Goal: Information Seeking & Learning: Learn about a topic

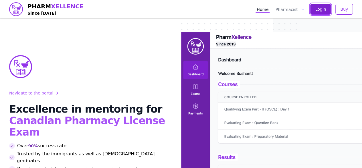
click at [320, 13] on button "Login" at bounding box center [320, 9] width 21 height 11
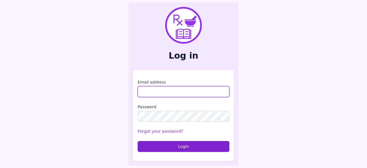
type input "**********"
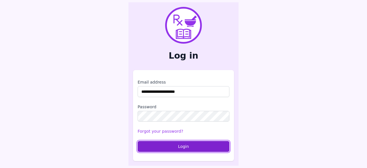
click at [174, 147] on button "Login" at bounding box center [183, 146] width 92 height 11
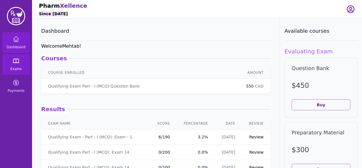
click at [18, 66] on link "Exams" at bounding box center [15, 64] width 27 height 21
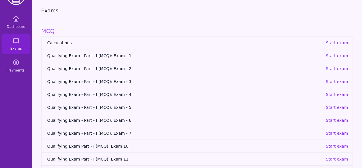
scroll to position [22, 0]
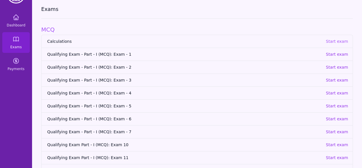
click at [336, 43] on p "Start exam" at bounding box center [337, 41] width 22 height 6
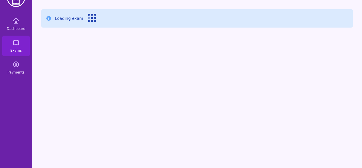
scroll to position [18, 0]
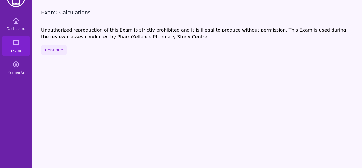
click at [66, 48] on div "Exam: Calculations Unauthorized reproduction of this Exam is strictly prohibite…" at bounding box center [197, 84] width 330 height 168
click at [60, 50] on button "Continue" at bounding box center [53, 50] width 25 height 10
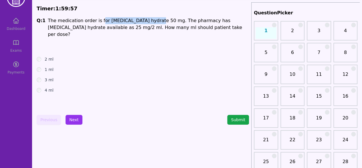
drag, startPoint x: 97, startPoint y: 19, endPoint x: 147, endPoint y: 21, distance: 49.9
click at [147, 21] on span "The medication order is for Chloral hydrate 50 mg. The pharmacy has chloral hyd…" at bounding box center [145, 27] width 194 height 19
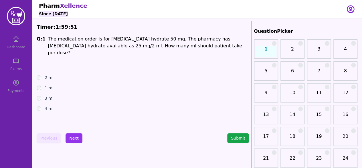
click at [139, 63] on p at bounding box center [148, 66] width 201 height 7
click at [46, 105] on label "4 ml" at bounding box center [49, 108] width 9 height 6
click at [246, 137] on button "Submit" at bounding box center [238, 138] width 22 height 10
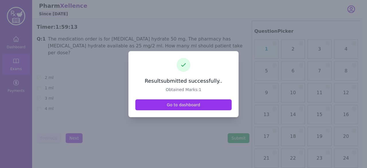
click at [186, 124] on div at bounding box center [183, 84] width 367 height 168
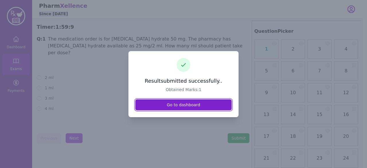
click at [180, 107] on link "Go to dashboard" at bounding box center [183, 104] width 96 height 11
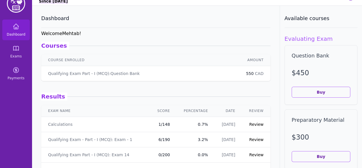
scroll to position [17, 0]
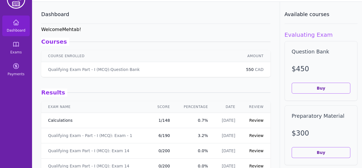
click at [51, 121] on link "Calculations" at bounding box center [60, 120] width 24 height 6
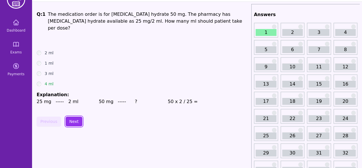
click at [70, 116] on button "Next" at bounding box center [74, 121] width 17 height 10
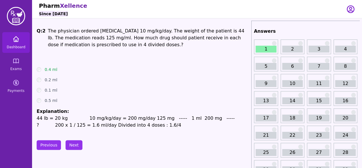
click at [15, 40] on icon at bounding box center [16, 39] width 7 height 7
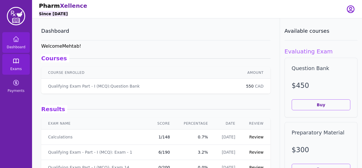
click at [13, 68] on span "Exams" at bounding box center [15, 68] width 11 height 5
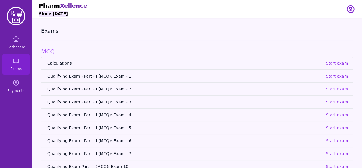
click at [334, 90] on p "Start exam" at bounding box center [337, 89] width 22 height 6
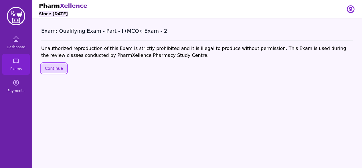
click at [54, 69] on button "Continue" at bounding box center [53, 68] width 25 height 10
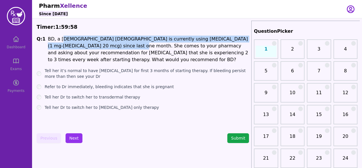
drag, startPoint x: 61, startPoint y: 39, endPoint x: 90, endPoint y: 48, distance: 30.2
click at [90, 48] on p "BD, a 25 years old female is currently using Alesse (1 mg-Ethinyl estradiol 20 …" at bounding box center [148, 49] width 201 height 27
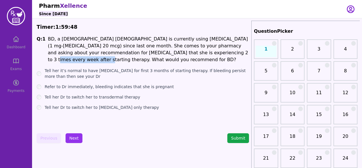
drag, startPoint x: 164, startPoint y: 55, endPoint x: 207, endPoint y: 55, distance: 43.0
click at [207, 55] on p "BD, a 25 years old female is currently using Alesse (1 mg-Ethinyl estradiol 20 …" at bounding box center [148, 49] width 201 height 27
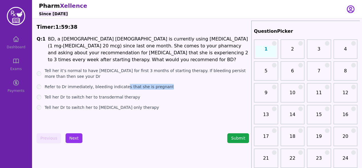
drag, startPoint x: 121, startPoint y: 86, endPoint x: 162, endPoint y: 88, distance: 41.6
click at [162, 88] on div "Refer to Dr immediately, bleeding indicates that she is pregnant" at bounding box center [143, 87] width 213 height 6
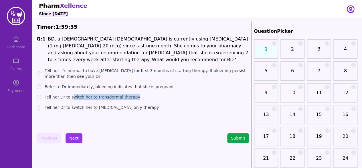
drag, startPoint x: 72, startPoint y: 97, endPoint x: 135, endPoint y: 94, distance: 62.5
click at [135, 94] on div "Tell her Dr to switch her to transdermal therapy" at bounding box center [143, 97] width 213 height 6
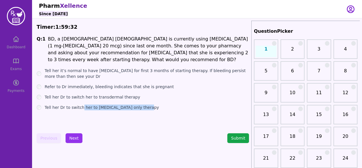
drag, startPoint x: 81, startPoint y: 108, endPoint x: 149, endPoint y: 111, distance: 68.5
click at [149, 111] on div "Q: 1 BD, a 25 years old female is currently using Alesse (1 mg-Ethinyl estradio…" at bounding box center [143, 79] width 213 height 86
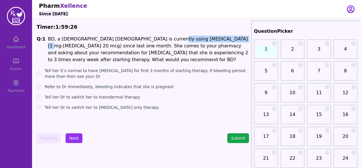
drag, startPoint x: 150, startPoint y: 39, endPoint x: 207, endPoint y: 37, distance: 57.9
click at [207, 37] on p "BD, a 25 years old female is currently using Alesse (1 mg-Ethinyl estradiol 20 …" at bounding box center [148, 49] width 201 height 27
click at [160, 71] on label "Tell her it’s normal to have breakthrough bleeding for first 3 months of starti…" at bounding box center [147, 73] width 204 height 11
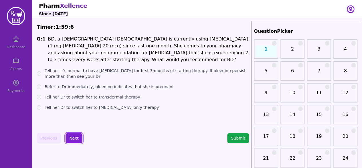
click at [76, 139] on button "Next" at bounding box center [74, 138] width 17 height 10
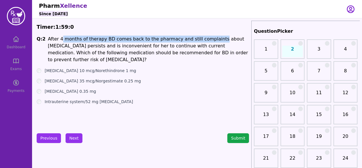
drag, startPoint x: 60, startPoint y: 40, endPoint x: 204, endPoint y: 42, distance: 144.1
click at [204, 42] on p "After 4 months of therapy BD comes back to the pharmacy and still complaints ab…" at bounding box center [148, 49] width 201 height 27
drag, startPoint x: 90, startPoint y: 70, endPoint x: 131, endPoint y: 69, distance: 40.7
click at [131, 69] on div "Ethinyl estradiol 10 mcg/Norethindrone 1 mg" at bounding box center [143, 71] width 213 height 6
click at [40, 139] on button "Previous" at bounding box center [49, 138] width 24 height 10
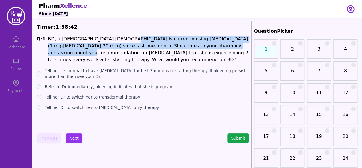
drag, startPoint x: 111, startPoint y: 40, endPoint x: 216, endPoint y: 48, distance: 104.5
click at [216, 48] on p "BD, a 25 years old female is currently using Alesse (1 mg-Ethinyl estradiol 20 …" at bounding box center [148, 49] width 201 height 27
click at [69, 141] on button "Next" at bounding box center [74, 138] width 17 height 10
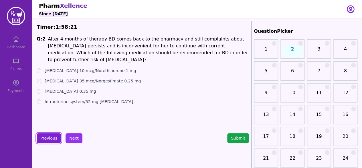
click at [45, 136] on button "Previous" at bounding box center [49, 138] width 24 height 10
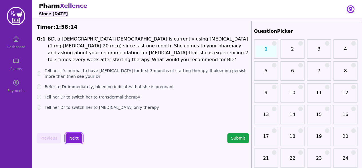
click at [76, 136] on button "Next" at bounding box center [74, 138] width 17 height 10
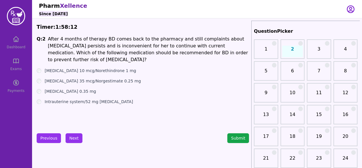
click at [91, 80] on label "Ethinyl estradiol 35 mcg/Norgestimate 0.25 mg" at bounding box center [93, 81] width 96 height 6
click at [72, 138] on button "Next" at bounding box center [74, 138] width 17 height 10
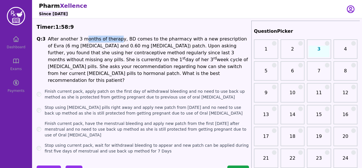
drag, startPoint x: 82, startPoint y: 41, endPoint x: 114, endPoint y: 42, distance: 32.4
click at [114, 42] on p "After another 3 months of therapy, BD comes to the pharmacy with a new prescrip…" at bounding box center [148, 60] width 201 height 48
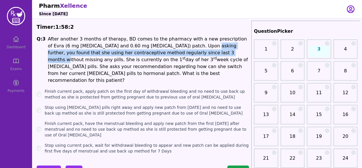
drag, startPoint x: 161, startPoint y: 47, endPoint x: 156, endPoint y: 53, distance: 7.6
click at [156, 53] on p "After another 3 months of therapy, BD comes to the pharmacy with a new prescrip…" at bounding box center [148, 60] width 201 height 48
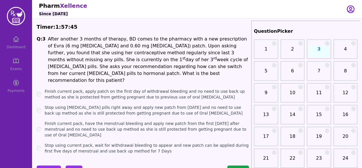
click at [105, 88] on label "Finish current pack, apply patch on the first day of withdrawal bleeding and no…" at bounding box center [147, 93] width 204 height 11
click at [122, 123] on label "Finish current pack, have the menstrual bleeding and apply new patch from the f…" at bounding box center [147, 128] width 204 height 17
click at [133, 142] on label "Stop using current pack, wait for withdrawal bleeding to appear and new patch c…" at bounding box center [147, 147] width 204 height 11
click at [70, 165] on button "Next" at bounding box center [74, 170] width 17 height 10
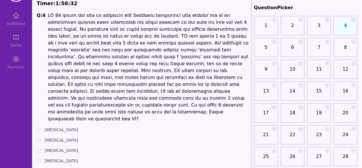
scroll to position [23, 0]
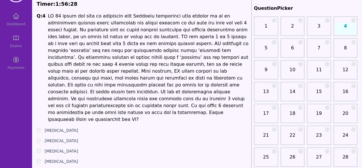
click at [93, 21] on p at bounding box center [148, 68] width 201 height 110
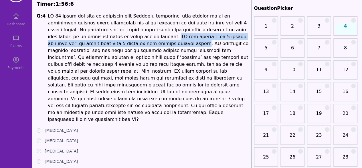
drag, startPoint x: 78, startPoint y: 38, endPoint x: 88, endPoint y: 45, distance: 12.2
click at [88, 45] on p at bounding box center [148, 68] width 201 height 110
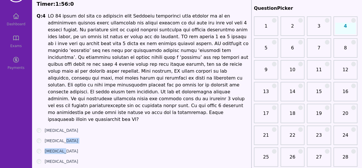
drag, startPoint x: 82, startPoint y: 40, endPoint x: 119, endPoint y: 130, distance: 97.3
click at [119, 130] on ul "Diphenhydramine Zopiclone Lorazepam Melatonin" at bounding box center [143, 145] width 213 height 37
click at [105, 63] on p at bounding box center [148, 68] width 201 height 110
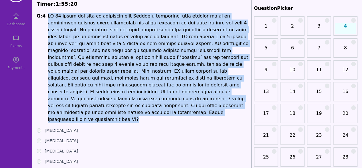
drag, startPoint x: 47, startPoint y: 17, endPoint x: 98, endPoint y: 105, distance: 101.0
click at [98, 105] on p at bounding box center [148, 68] width 201 height 110
click at [119, 100] on p at bounding box center [148, 68] width 201 height 110
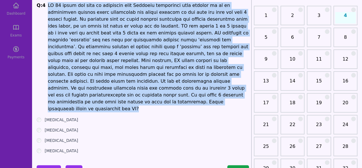
scroll to position [34, 0]
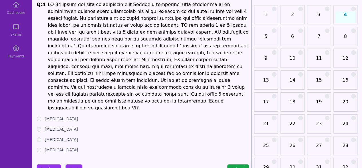
click at [61, 136] on label "Lorazepam" at bounding box center [62, 139] width 34 height 6
click at [73, 164] on button "Next" at bounding box center [74, 169] width 17 height 10
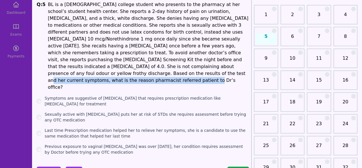
drag, startPoint x: 124, startPoint y: 63, endPoint x: 241, endPoint y: 68, distance: 116.7
click at [241, 68] on p "BL is a 20-year-old college student who presents to the pharmacy at her school’…" at bounding box center [148, 45] width 201 height 89
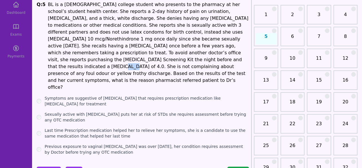
drag, startPoint x: 215, startPoint y: 54, endPoint x: 223, endPoint y: 52, distance: 8.1
click at [223, 52] on p "BL is a 20-year-old college student who presents to the pharmacy at her school’…" at bounding box center [148, 45] width 201 height 89
click at [219, 55] on p "BL is a 20-year-old college student who presents to the pharmacy at her school’…" at bounding box center [148, 45] width 201 height 89
click at [151, 95] on label "Symptoms are suggestive of Trichomoniasis that requires prescription medication…" at bounding box center [147, 100] width 204 height 11
click at [147, 111] on label "Sexually active with multiple sexual partners puts her at risk of STDs she requ…" at bounding box center [147, 116] width 204 height 11
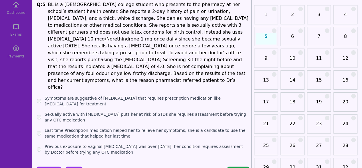
click at [160, 127] on label "Last time Prescription medication helped her to relieve her symptoms, she is a …" at bounding box center [147, 132] width 204 height 11
click at [148, 143] on label "Previous exposure to vaginal candidiasis was over 1 year ago, her condition req…" at bounding box center [147, 148] width 204 height 11
click at [109, 95] on label "Symptoms are suggestive of Trichomoniasis that requires prescription medication…" at bounding box center [147, 100] width 204 height 11
click at [86, 111] on label "Sexually active with multiple sexual partners puts her at risk of STDs she requ…" at bounding box center [147, 116] width 204 height 11
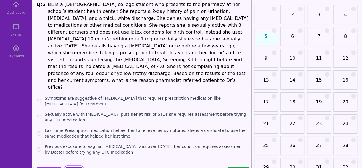
click at [73, 166] on button "Next" at bounding box center [74, 171] width 17 height 10
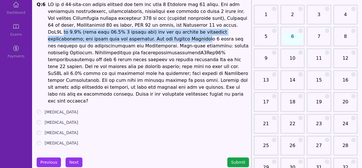
drag, startPoint x: 163, startPoint y: 24, endPoint x: 244, endPoint y: 29, distance: 80.9
click at [244, 29] on p at bounding box center [148, 52] width 201 height 103
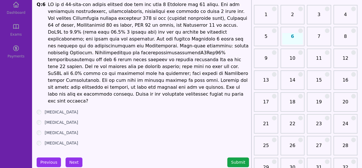
click at [117, 27] on p at bounding box center [148, 52] width 201 height 103
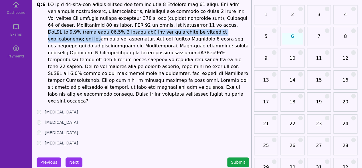
drag, startPoint x: 149, startPoint y: 27, endPoint x: 149, endPoint y: 30, distance: 3.8
click at [149, 30] on p at bounding box center [148, 52] width 201 height 103
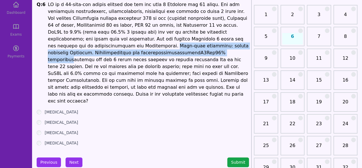
drag, startPoint x: 180, startPoint y: 41, endPoint x: 226, endPoint y: 49, distance: 47.1
click at [226, 49] on p at bounding box center [148, 52] width 201 height 103
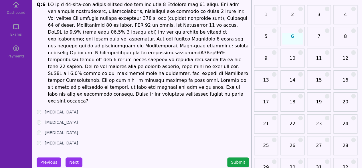
click at [218, 58] on p at bounding box center [148, 52] width 201 height 103
drag, startPoint x: 96, startPoint y: 67, endPoint x: 158, endPoint y: 68, distance: 61.9
click at [158, 68] on p at bounding box center [148, 52] width 201 height 103
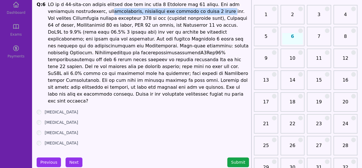
drag, startPoint x: 82, startPoint y: 11, endPoint x: 186, endPoint y: 13, distance: 104.0
click at [186, 13] on p at bounding box center [148, 52] width 201 height 103
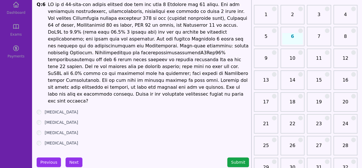
click at [60, 109] on label "Empagliflozin" at bounding box center [62, 112] width 34 height 6
click at [71, 157] on button "Next" at bounding box center [74, 162] width 17 height 10
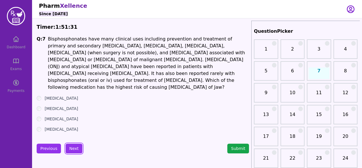
scroll to position [29, 0]
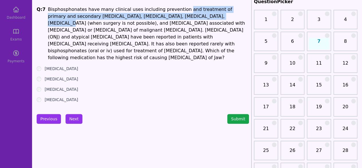
drag, startPoint x: 174, startPoint y: 11, endPoint x: 187, endPoint y: 16, distance: 14.1
click at [187, 16] on p "Bisphosphonates have many clinical uses including prevention and treatment of p…" at bounding box center [148, 33] width 201 height 55
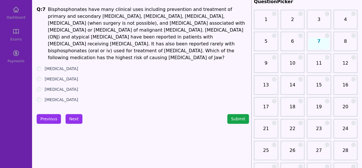
click at [54, 76] on label "Risedronate" at bounding box center [62, 79] width 34 height 6
click at [46, 66] on label "Alendronate" at bounding box center [62, 69] width 34 height 6
click at [70, 114] on button "Next" at bounding box center [74, 119] width 17 height 10
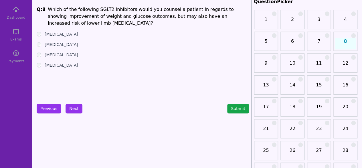
click at [58, 33] on label "Empagliflozin" at bounding box center [62, 34] width 34 height 6
click at [57, 64] on label "Canagliflozin" at bounding box center [62, 65] width 34 height 6
click at [73, 107] on button "Next" at bounding box center [74, 108] width 17 height 10
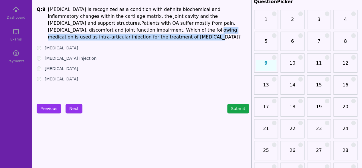
drag, startPoint x: 68, startPoint y: 32, endPoint x: 233, endPoint y: 31, distance: 165.5
click at [233, 31] on p "Osteoarthritis is recognized as a condition with definite biochemical and infla…" at bounding box center [148, 23] width 201 height 34
click at [201, 31] on p "Osteoarthritis is recognized as a condition with definite biochemical and infla…" at bounding box center [148, 23] width 201 height 34
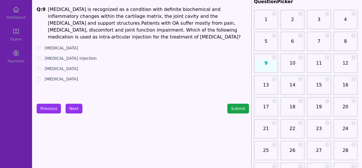
click at [68, 45] on label "Methylprednisolone" at bounding box center [62, 48] width 34 height 6
click at [76, 111] on button "Next" at bounding box center [74, 108] width 17 height 10
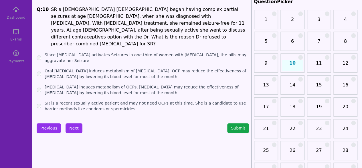
click at [98, 68] on label "Oral hormonal contraception induces metabolism of Valproic acid, OCP may reduce…" at bounding box center [147, 73] width 204 height 11
click at [91, 84] on label "Valproic acid induces metabolism of OCPs, Valproic acid may reduce the effectiv…" at bounding box center [147, 89] width 204 height 11
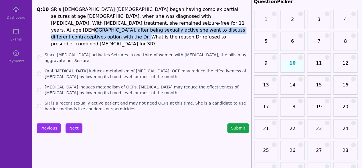
drag, startPoint x: 144, startPoint y: 22, endPoint x: 163, endPoint y: 27, distance: 19.9
click at [163, 27] on p "SR a 21 years old female began having complex partial seizures at age 10, when …" at bounding box center [150, 26] width 198 height 41
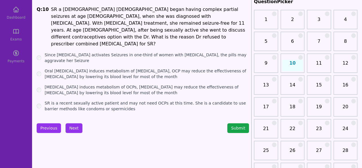
click at [104, 52] on label "Since Estrogen activates Seizures in one-third of women with Epilepsy, the pill…" at bounding box center [147, 57] width 204 height 11
click at [104, 68] on label "Oral hormonal contraception induces metabolism of Valproic acid, OCP may reduce…" at bounding box center [147, 73] width 204 height 11
click at [104, 84] on label "Valproic acid induces metabolism of OCPs, Valproic acid may reduce the effectiv…" at bounding box center [147, 89] width 204 height 11
click at [73, 123] on button "Next" at bounding box center [74, 128] width 17 height 10
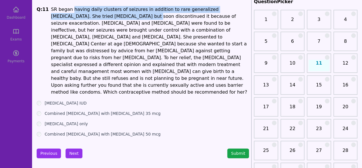
drag, startPoint x: 70, startPoint y: 9, endPoint x: 85, endPoint y: 16, distance: 16.4
click at [85, 16] on p "SR began having daily clusters of seizures in addition to rare generalized toni…" at bounding box center [150, 50] width 198 height 89
click at [86, 16] on p "SR began having daily clusters of seizures in addition to rare generalized toni…" at bounding box center [150, 50] width 198 height 89
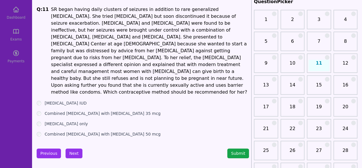
click at [112, 22] on p "SR began having daily clusters of seizures in addition to rare generalized toni…" at bounding box center [150, 50] width 198 height 89
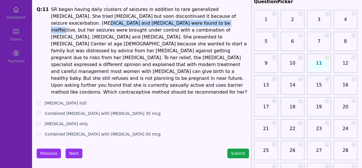
drag, startPoint x: 201, startPoint y: 18, endPoint x: 129, endPoint y: 25, distance: 72.5
click at [129, 25] on p "SR began having daily clusters of seizures in addition to rare generalized toni…" at bounding box center [150, 50] width 198 height 89
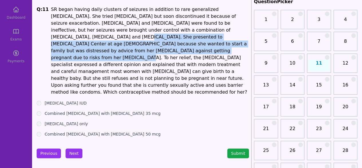
drag, startPoint x: 170, startPoint y: 31, endPoint x: 236, endPoint y: 41, distance: 66.9
click at [236, 41] on p "SR began having daily clusters of seizures in addition to rare generalized toni…" at bounding box center [150, 50] width 198 height 89
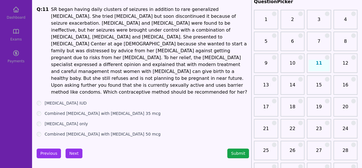
click at [221, 50] on p "SR began having daily clusters of seizures in addition to rare generalized toni…" at bounding box center [150, 50] width 198 height 89
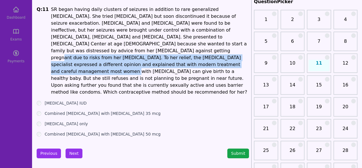
drag, startPoint x: 162, startPoint y: 42, endPoint x: 171, endPoint y: 60, distance: 19.9
click at [171, 60] on p "SR began having daily clusters of seizures in addition to rare generalized toni…" at bounding box center [150, 50] width 198 height 89
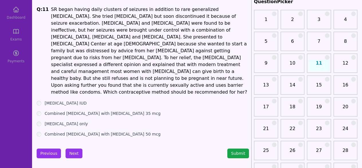
click at [74, 100] on label "Progesterone IUD" at bounding box center [66, 103] width 42 height 6
click at [81, 148] on div "Previous Next Submit" at bounding box center [143, 153] width 213 height 10
click at [74, 148] on button "Next" at bounding box center [74, 153] width 17 height 10
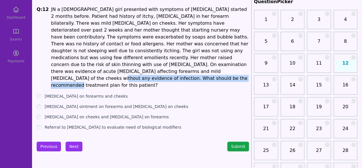
drag, startPoint x: 163, startPoint y: 63, endPoint x: 160, endPoint y: 69, distance: 7.0
click at [160, 69] on p "JN a 4 years old girl presented with symptoms of atopic dermatitis started 2 mo…" at bounding box center [150, 47] width 198 height 82
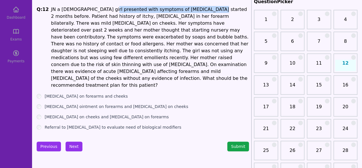
drag, startPoint x: 98, startPoint y: 8, endPoint x: 189, endPoint y: 12, distance: 91.4
click at [189, 12] on p "JN a 4 years old girl presented with symptoms of atopic dermatitis started 2 mo…" at bounding box center [150, 47] width 198 height 82
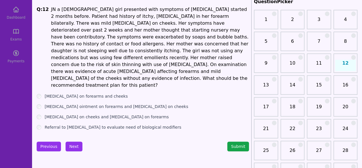
click at [52, 11] on p "JN a 4 years old girl presented with symptoms of atopic dermatitis started 2 mo…" at bounding box center [150, 47] width 198 height 82
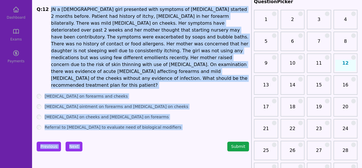
drag, startPoint x: 48, startPoint y: 9, endPoint x: 178, endPoint y: 116, distance: 168.1
copy main "JN a 4 years old girl presented with symptoms of atopic dermatitis started 2 mo…"
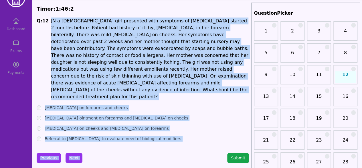
click at [192, 84] on p "JN a 4 years old girl presented with symptoms of atopic dermatitis started 2 mo…" at bounding box center [150, 58] width 198 height 82
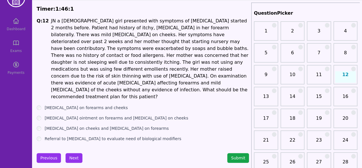
click at [164, 25] on p "JN a 4 years old girl presented with symptoms of atopic dermatitis started 2 mo…" at bounding box center [150, 58] width 198 height 82
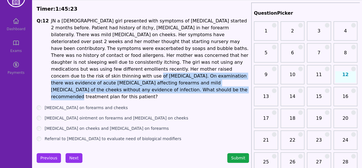
drag, startPoint x: 79, startPoint y: 70, endPoint x: 155, endPoint y: 82, distance: 76.3
click at [155, 82] on p "JN a 4 years old girl presented with symptoms of atopic dermatitis started 2 mo…" at bounding box center [150, 58] width 198 height 82
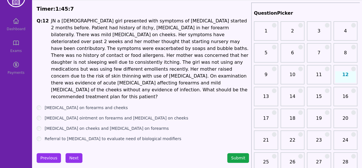
click at [100, 105] on ul "Tacrolimus on forearms and cheeks Mometasone ointment on forearms and Pimecroli…" at bounding box center [143, 123] width 213 height 37
click at [100, 105] on label "Tacrolimus on forearms and cheeks" at bounding box center [86, 108] width 83 height 6
click at [89, 125] on label "Hydrocortisone on cheeks and Betamethasone on forearms" at bounding box center [107, 128] width 124 height 6
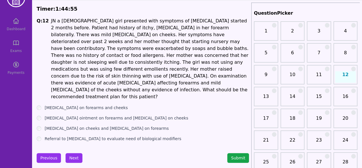
click at [103, 105] on ul "Tacrolimus on forearms and cheeks Mometasone ointment on forearms and Pimecroli…" at bounding box center [143, 123] width 213 height 37
click at [82, 105] on ul "Tacrolimus on forearms and cheeks Mometasone ointment on forearms and Pimecroli…" at bounding box center [143, 123] width 213 height 37
click at [63, 105] on label "Tacrolimus on forearms and cheeks" at bounding box center [86, 108] width 83 height 6
click at [75, 153] on button "Next" at bounding box center [74, 158] width 17 height 10
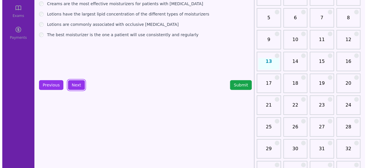
scroll to position [18, 0]
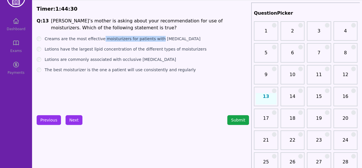
drag, startPoint x: 99, startPoint y: 40, endPoint x: 153, endPoint y: 41, distance: 54.1
click at [153, 41] on label "Creams are the most effective moisturizers for patients with Atopic Dermatitis" at bounding box center [123, 39] width 156 height 6
click at [125, 47] on label "Lotions have the largest lipid concentration of the different types of moisturi…" at bounding box center [126, 49] width 162 height 6
click at [86, 70] on label "The best moisturizer is the one a patient will use consistently and regularly" at bounding box center [120, 70] width 151 height 6
click at [71, 122] on button "Next" at bounding box center [74, 120] width 17 height 10
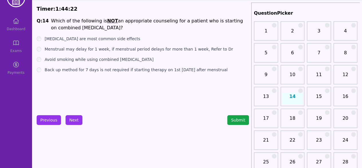
click at [93, 42] on ul "Nausea and vomiting are most common side effects Menstrual may delay for 1 week…" at bounding box center [143, 54] width 213 height 37
click at [92, 40] on label "Nausea and vomiting are most common side effects" at bounding box center [93, 39] width 96 height 6
click at [86, 51] on label "Menstrual may delay for 1 week, if menstrual period delays for more than 1 week…" at bounding box center [139, 49] width 188 height 6
click at [82, 58] on label "Avoid smoking while using combined hormonal therapy" at bounding box center [99, 59] width 109 height 6
click at [79, 65] on ul "Nausea and vomiting are most common side effects Menstrual may delay for 1 week…" at bounding box center [143, 54] width 213 height 37
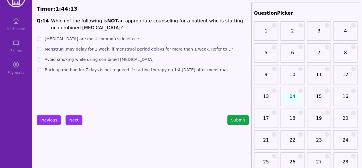
click at [79, 65] on ul "Nausea and vomiting are most common side effects Menstrual may delay for 1 week…" at bounding box center [143, 54] width 213 height 37
click at [74, 70] on label "Back up method for 7 days is not required if starting therapy on 1st Sunday aft…" at bounding box center [136, 70] width 183 height 6
click at [71, 120] on button "Next" at bounding box center [74, 120] width 17 height 10
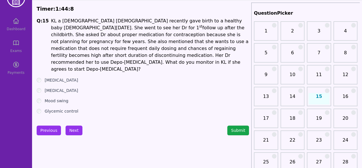
click at [61, 22] on p "KL a 32 years old female recently gave birth to a healthy baby 1 month ago. She…" at bounding box center [150, 44] width 198 height 55
drag, startPoint x: 109, startPoint y: 56, endPoint x: 113, endPoint y: 61, distance: 5.3
click at [113, 61] on p "KL a 32 years old female recently gave birth to a healthy baby 1 month ago. She…" at bounding box center [150, 44] width 198 height 55
click at [78, 77] on label "Bone Mineral Density" at bounding box center [62, 80] width 34 height 6
click at [77, 126] on button "Next" at bounding box center [74, 130] width 17 height 10
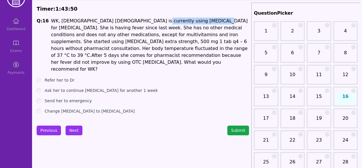
drag, startPoint x: 135, startPoint y: 21, endPoint x: 190, endPoint y: 21, distance: 55.0
click at [190, 21] on p "WK, 45 years old female is currently using Tamoxifen for breast cancer. She is …" at bounding box center [150, 44] width 198 height 55
click at [128, 87] on label "Ask her to continue acetaminophen for another 1 week" at bounding box center [101, 90] width 113 height 6
click at [64, 77] on label "Refer her to Dr" at bounding box center [60, 80] width 30 height 6
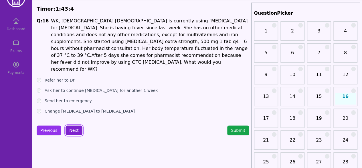
click at [78, 125] on button "Next" at bounding box center [74, 130] width 17 height 10
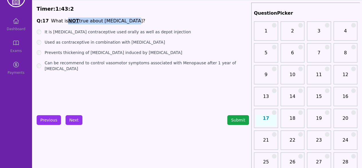
drag, startPoint x: 66, startPoint y: 22, endPoint x: 135, endPoint y: 18, distance: 68.8
click at [135, 18] on span "Q: 17 What is NOT true about Progesterone?" at bounding box center [143, 20] width 213 height 7
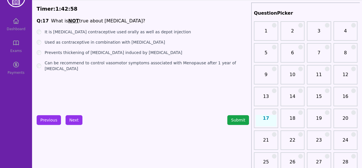
click at [131, 30] on label "It is postpartum contraceptive used orally as well as depot injection" at bounding box center [118, 32] width 146 height 6
click at [104, 43] on label "Used as contraceptive in combination with Estrogen" at bounding box center [105, 42] width 120 height 6
click at [103, 49] on ul "It is postpartum contraceptive used orally as well as depot injection Used as c…" at bounding box center [143, 50] width 213 height 42
click at [102, 52] on label "Prevents thickening of endometrium induced by Estrogen" at bounding box center [114, 53] width 138 height 6
drag, startPoint x: 200, startPoint y: 61, endPoint x: 246, endPoint y: 63, distance: 45.3
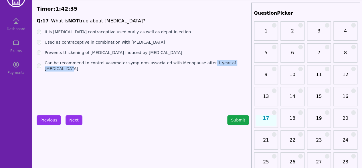
click at [246, 63] on div "Can be recommend to control vasomotor symptoms associated with Menopause after …" at bounding box center [143, 65] width 213 height 11
click at [190, 65] on label "Can be recommend to control vasomotor symptoms associated with Menopause after …" at bounding box center [147, 65] width 204 height 11
click at [74, 121] on button "Next" at bounding box center [74, 120] width 17 height 10
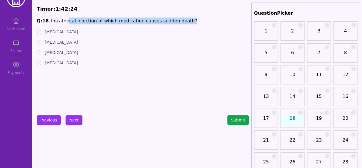
drag, startPoint x: 66, startPoint y: 21, endPoint x: 183, endPoint y: 21, distance: 117.1
click at [183, 21] on span "Q: 18 Intrathecal injection of which medication causes sudden death?" at bounding box center [143, 20] width 213 height 7
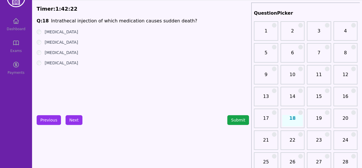
click at [55, 43] on label "Vincristine" at bounding box center [62, 42] width 34 height 6
click at [69, 121] on button "Next" at bounding box center [74, 120] width 17 height 10
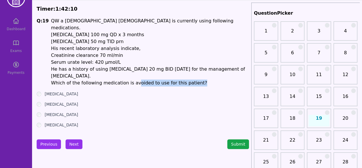
drag, startPoint x: 192, startPoint y: 67, endPoint x: 130, endPoint y: 68, distance: 62.4
click at [130, 79] on p "Which of the following medication is avoided to use for this patient?" at bounding box center [150, 82] width 198 height 7
click at [114, 21] on p "QW a 35 years old male is currently using following medications." at bounding box center [150, 24] width 198 height 14
drag, startPoint x: 114, startPoint y: 21, endPoint x: 108, endPoint y: 27, distance: 9.3
click at [115, 21] on p "QW a 35 years old male is currently using following medications." at bounding box center [150, 24] width 198 height 14
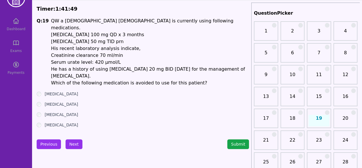
click at [95, 38] on p "Indomethacin 50 mg TID prn" at bounding box center [150, 41] width 198 height 7
drag, startPoint x: 64, startPoint y: 28, endPoint x: 83, endPoint y: 36, distance: 20.7
click at [132, 31] on p "Allopurinol 100 mg QD x 3 months" at bounding box center [150, 34] width 198 height 7
drag, startPoint x: 65, startPoint y: 35, endPoint x: 118, endPoint y: 32, distance: 52.8
click at [118, 38] on p "Indomethacin 50 mg TID prn" at bounding box center [150, 41] width 198 height 7
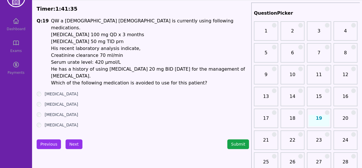
click at [49, 91] on label "Omeprazole" at bounding box center [62, 94] width 34 height 6
click at [44, 122] on div "Azathioprine" at bounding box center [143, 125] width 213 height 6
click at [72, 139] on button "Next" at bounding box center [74, 144] width 17 height 10
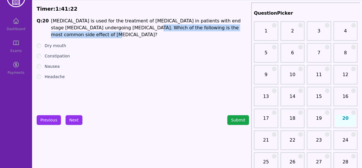
drag, startPoint x: 137, startPoint y: 25, endPoint x: 247, endPoint y: 29, distance: 109.8
click at [247, 29] on p "Sevelamer is used for the treatment of Hyperphosphatemia in patients with end s…" at bounding box center [150, 27] width 198 height 21
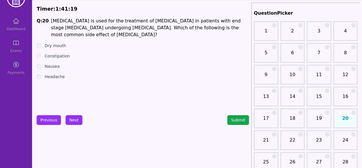
click at [54, 63] on ul "Dry mouth Constipation Nausea Headache" at bounding box center [143, 61] width 213 height 37
click at [52, 63] on label "Nausea" at bounding box center [52, 66] width 15 height 6
click at [75, 120] on button "Next" at bounding box center [74, 120] width 17 height 10
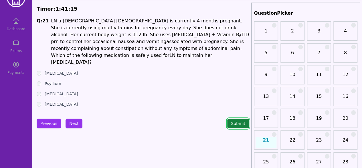
click at [234, 118] on button "Submit" at bounding box center [238, 123] width 22 height 10
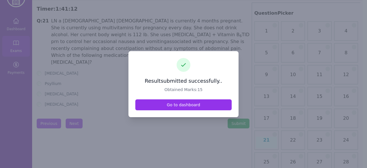
click at [212, 108] on link "Go to dashboard" at bounding box center [183, 104] width 96 height 11
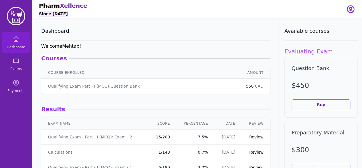
click at [253, 137] on link "Review" at bounding box center [256, 136] width 14 height 5
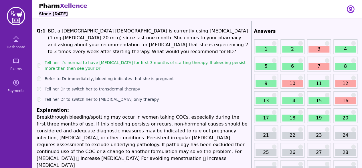
click at [213, 97] on div "Tell her Dr to switch her to Progesterone only therapy" at bounding box center [143, 99] width 213 height 6
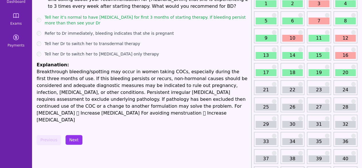
scroll to position [43, 0]
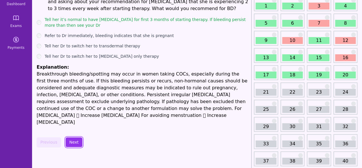
click at [72, 138] on button "Next" at bounding box center [74, 142] width 17 height 10
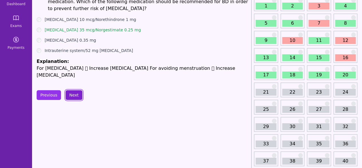
click at [74, 90] on button "Next" at bounding box center [74, 95] width 17 height 10
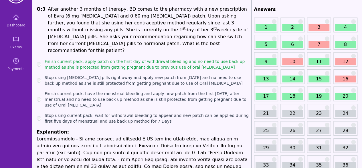
scroll to position [26, 0]
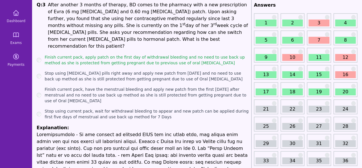
click at [314, 17] on div "3" at bounding box center [319, 20] width 24 height 15
click at [316, 24] on link "3" at bounding box center [319, 22] width 21 height 7
click at [347, 22] on link "4" at bounding box center [345, 22] width 21 height 7
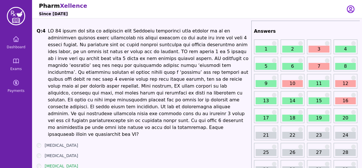
click at [266, 68] on link "5" at bounding box center [266, 66] width 21 height 7
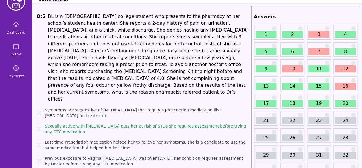
scroll to position [16, 0]
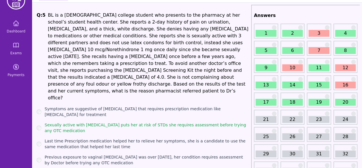
click at [294, 50] on link "6" at bounding box center [292, 50] width 21 height 7
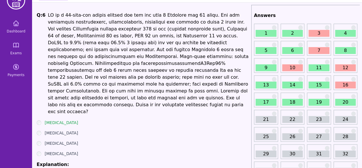
click at [322, 51] on link "7" at bounding box center [319, 50] width 21 height 7
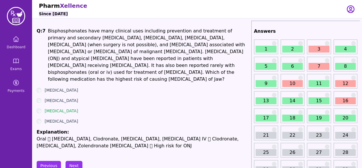
click at [339, 82] on link "12" at bounding box center [345, 83] width 21 height 7
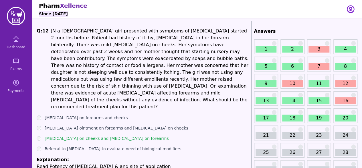
scroll to position [28, 0]
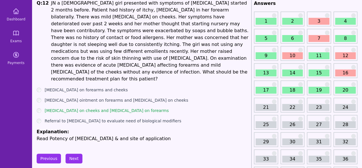
click at [262, 74] on link "13" at bounding box center [266, 72] width 21 height 7
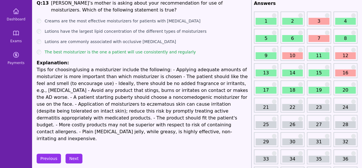
click at [302, 71] on link "14" at bounding box center [292, 72] width 21 height 7
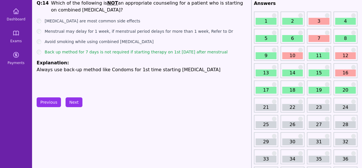
click at [320, 72] on link "15" at bounding box center [319, 72] width 21 height 7
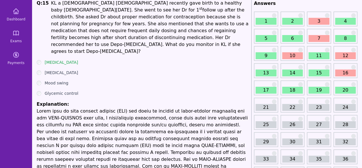
click at [338, 74] on link "16" at bounding box center [345, 72] width 21 height 7
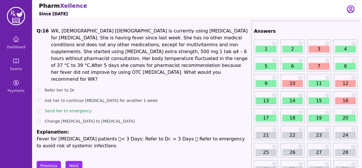
click at [258, 51] on link "1" at bounding box center [266, 49] width 21 height 7
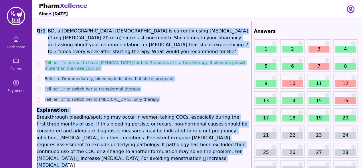
drag, startPoint x: 37, startPoint y: 27, endPoint x: 88, endPoint y: 156, distance: 138.3
click at [88, 156] on div "Q: 1 BD, a 25 years old female is currently using Alesse (1 mg-Ethinyl estradio…" at bounding box center [143, 97] width 213 height 141
copy div "Q: 1 BD, a 25 years old female is currently using Alesse (1 mg-Ethinyl estradio…"
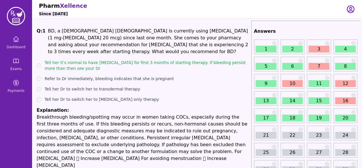
click at [288, 53] on div "2" at bounding box center [293, 46] width 24 height 15
click at [288, 49] on link "2" at bounding box center [292, 49] width 21 height 7
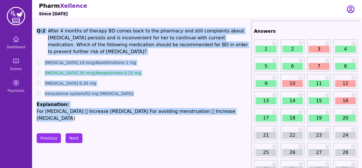
drag, startPoint x: 37, startPoint y: 31, endPoint x: 237, endPoint y: 112, distance: 215.7
copy div "Q: 2 After 4 months of therapy BD comes back to the pharmacy and still complain…"
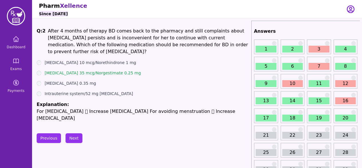
click at [73, 133] on button "Next" at bounding box center [74, 138] width 17 height 10
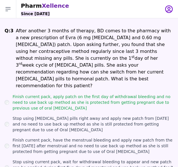
click at [35, 46] on p "After another 3 months of therapy, BD comes to the pharmacy with a new prescrip…" at bounding box center [95, 58] width 158 height 62
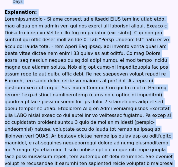
scroll to position [174, 0]
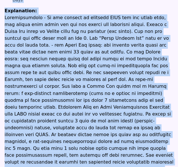
drag, startPoint x: 3, startPoint y: 32, endPoint x: 82, endPoint y: 147, distance: 139.7
click at [82, 147] on main "Q: 3 After another 3 months of therapy, BD comes to the pharmacy with a new pre…" at bounding box center [89, 28] width 174 height 363
copy main "Q: 3 After another 3 months of therapy, BD comes to the pharmacy with a new pre…"
click at [46, 148] on main "Q: 3 After another 3 months of therapy, BD comes to the pharmacy with a new pre…" at bounding box center [89, 28] width 174 height 363
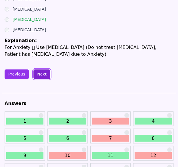
scroll to position [195, 0]
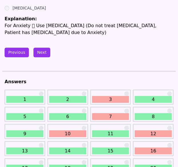
click at [143, 96] on link "4" at bounding box center [153, 99] width 37 height 7
click at [142, 96] on link "4" at bounding box center [153, 99] width 37 height 7
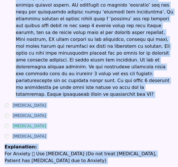
scroll to position [83, 0]
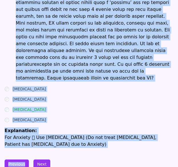
drag, startPoint x: 5, startPoint y: 7, endPoint x: 35, endPoint y: 129, distance: 125.0
click at [35, 129] on main "Q: 4 Diphenhydramine Zopiclone Lorazepam Melatonin Explanation: For Anxiety  U…" at bounding box center [89, 54] width 174 height 234
copy main "Q: 4 NH 34 years old male is suffering from Insomnia associated with anxiety as…"
click at [41, 160] on button "Next" at bounding box center [42, 165] width 17 height 10
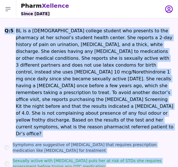
click at [34, 52] on p "BL is a 20-year-old college student who presents to the pharmacy at her school’…" at bounding box center [95, 82] width 158 height 110
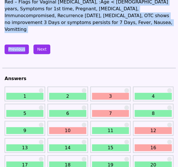
scroll to position [199, 0]
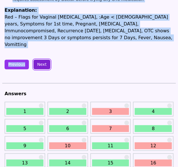
click at [39, 60] on button "Next" at bounding box center [42, 65] width 17 height 10
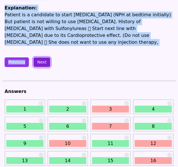
scroll to position [197, 0]
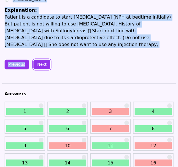
click at [36, 60] on button "Next" at bounding box center [42, 65] width 17 height 10
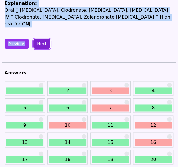
click at [38, 39] on button "Next" at bounding box center [42, 44] width 17 height 10
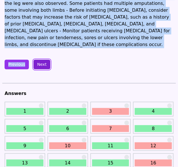
scroll to position [108, 0]
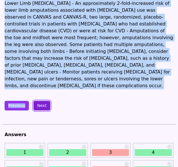
click at [36, 101] on button "Next" at bounding box center [42, 106] width 17 height 10
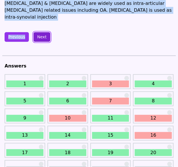
click at [39, 32] on button "Next" at bounding box center [42, 37] width 17 height 10
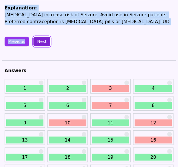
click at [38, 37] on button "Next" at bounding box center [42, 42] width 17 height 10
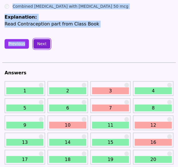
click at [38, 39] on button "Next" at bounding box center [42, 44] width 17 height 10
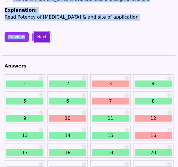
click at [41, 32] on button "Next" at bounding box center [42, 37] width 17 height 10
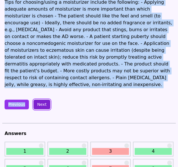
click at [46, 100] on button "Next" at bounding box center [42, 105] width 17 height 10
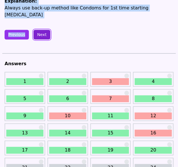
scroll to position [112, 0]
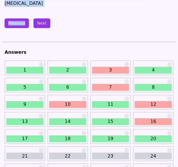
click at [29, 119] on link "13" at bounding box center [24, 121] width 37 height 7
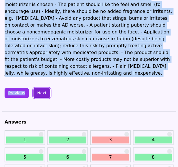
click at [36, 88] on button "Next" at bounding box center [42, 93] width 17 height 10
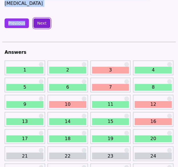
scroll to position [124, 0]
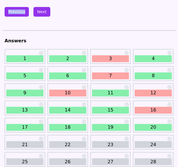
click at [56, 107] on link "14" at bounding box center [67, 110] width 37 height 7
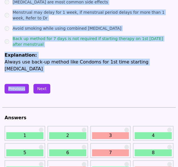
scroll to position [0, 0]
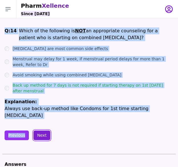
click at [36, 131] on button "Next" at bounding box center [42, 136] width 17 height 10
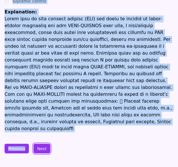
scroll to position [146, 0]
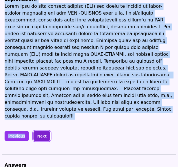
click at [43, 131] on button "Next" at bounding box center [42, 136] width 17 height 10
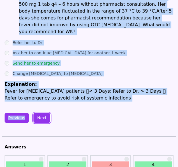
scroll to position [62, 0]
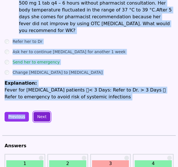
click at [42, 112] on button "Next" at bounding box center [42, 117] width 17 height 10
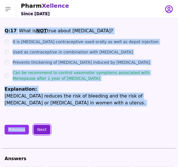
click at [36, 130] on button "Next" at bounding box center [42, 130] width 17 height 10
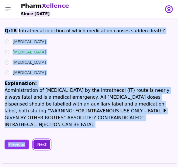
click at [41, 140] on button "Next" at bounding box center [42, 145] width 17 height 10
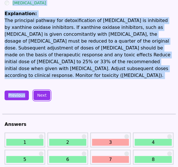
scroll to position [148, 0]
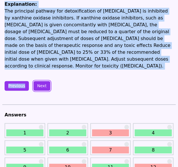
click at [37, 81] on button "Next" at bounding box center [42, 86] width 17 height 10
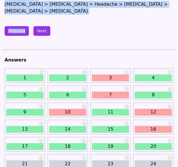
click at [147, 143] on link "20" at bounding box center [153, 146] width 37 height 7
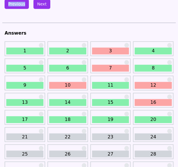
scroll to position [132, 0]
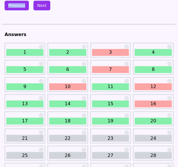
click at [140, 118] on link "20" at bounding box center [153, 121] width 37 height 7
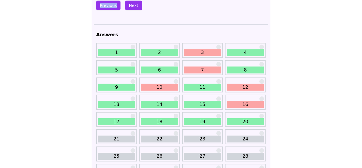
scroll to position [0, 0]
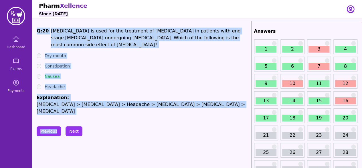
click at [268, 133] on link "21" at bounding box center [266, 134] width 21 height 7
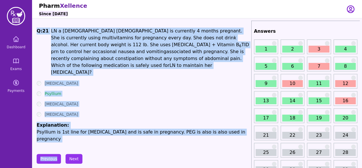
click at [187, 111] on div "Bisacodyl" at bounding box center [143, 114] width 213 height 6
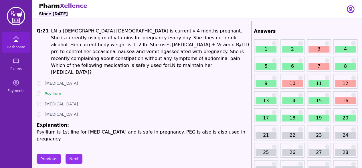
click at [19, 40] on link "Dashboard" at bounding box center [15, 42] width 27 height 21
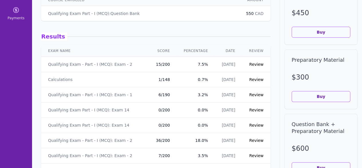
scroll to position [71, 0]
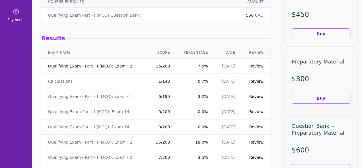
click at [77, 65] on link "Qualifying Exam - Part - I (MCQ): Exam - 2" at bounding box center [90, 66] width 84 height 6
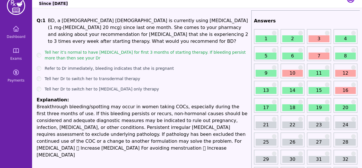
scroll to position [12, 0]
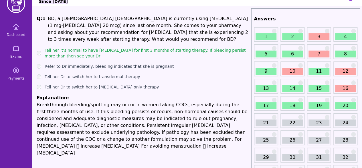
click at [261, 125] on link "21" at bounding box center [266, 122] width 21 height 7
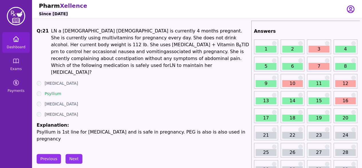
click at [21, 44] on link "Dashboard" at bounding box center [15, 42] width 27 height 21
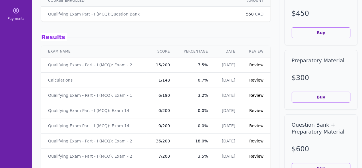
scroll to position [65, 0]
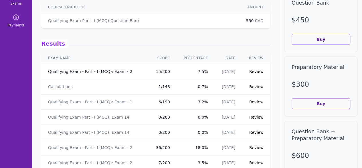
click at [81, 68] on link "Qualifying Exam - Part - I (MCQ): Exam - 2" at bounding box center [90, 71] width 84 height 6
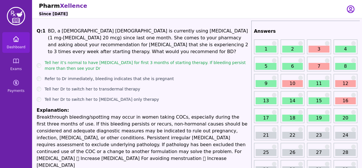
click at [14, 42] on icon at bounding box center [16, 39] width 7 height 7
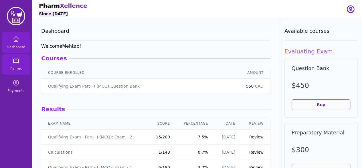
click at [17, 64] on link "Exams" at bounding box center [15, 64] width 27 height 21
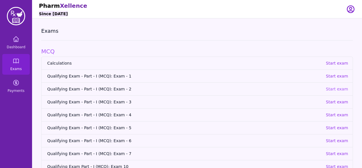
click at [332, 89] on p "Start exam" at bounding box center [337, 89] width 22 height 6
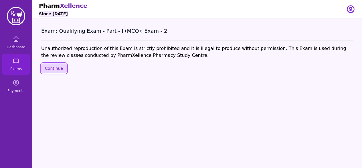
click at [58, 69] on button "Continue" at bounding box center [53, 68] width 25 height 10
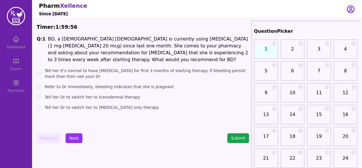
click at [267, 159] on link "21" at bounding box center [266, 159] width 21 height 11
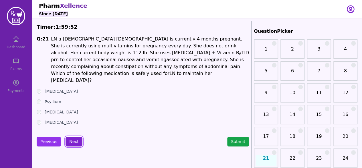
click at [73, 140] on button "Next" at bounding box center [74, 141] width 17 height 10
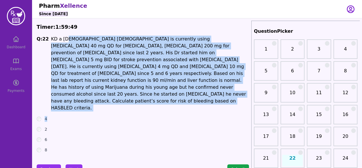
drag, startPoint x: 64, startPoint y: 39, endPoint x: 237, endPoint y: 92, distance: 181.6
click at [237, 92] on div "Q: 22 KD a 70 years old male is currently using Rosuvastatin 40 mg QD for high …" at bounding box center [143, 94] width 213 height 117
click at [217, 116] on div "4" at bounding box center [143, 119] width 213 height 6
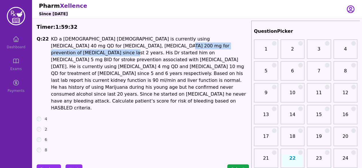
drag, startPoint x: 92, startPoint y: 46, endPoint x: 193, endPoint y: 48, distance: 101.7
click at [193, 48] on p "KD a 70 years old male is currently using Rosuvastatin 40 mg QD for high choles…" at bounding box center [150, 74] width 198 height 76
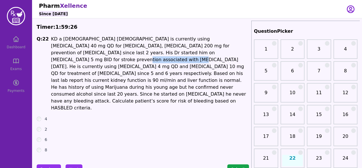
drag, startPoint x: 155, startPoint y: 54, endPoint x: 196, endPoint y: 53, distance: 41.2
click at [196, 53] on p "KD a 70 years old male is currently using Rosuvastatin 40 mg QD for high choles…" at bounding box center [150, 74] width 198 height 76
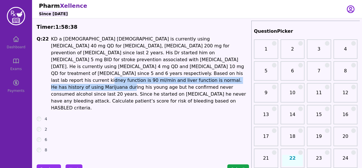
drag, startPoint x: 225, startPoint y: 67, endPoint x: 227, endPoint y: 72, distance: 5.1
click at [227, 72] on p "KD a 70 years old male is currently using Rosuvastatin 40 mg QD for high choles…" at bounding box center [150, 74] width 198 height 76
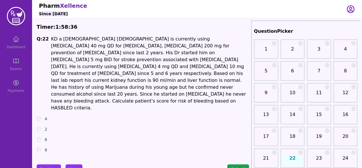
click at [45, 126] on label "2" at bounding box center [46, 129] width 3 height 6
click at [203, 82] on p "KD a 70 years old male is currently using Rosuvastatin 40 mg QD for high choles…" at bounding box center [150, 74] width 198 height 76
click at [201, 83] on p "KD a 70 years old male is currently using Rosuvastatin 40 mg QD for high choles…" at bounding box center [150, 74] width 198 height 76
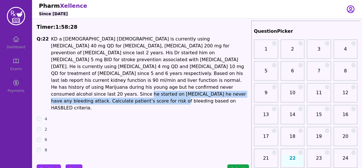
drag, startPoint x: 201, startPoint y: 82, endPoint x: 202, endPoint y: 85, distance: 3.0
click at [202, 85] on p "KD a 70 years old male is currently using Rosuvastatin 40 mg QD for high choles…" at bounding box center [150, 74] width 198 height 76
click at [186, 75] on p "KD a 70 years old male is currently using Rosuvastatin 40 mg QD for high choles…" at bounding box center [150, 74] width 198 height 76
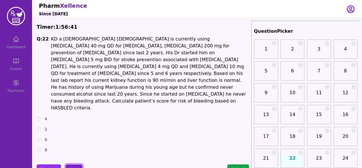
click at [68, 164] on button "Next" at bounding box center [74, 169] width 17 height 10
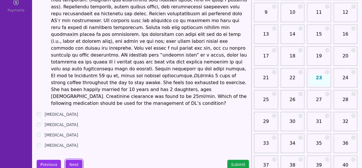
scroll to position [83, 0]
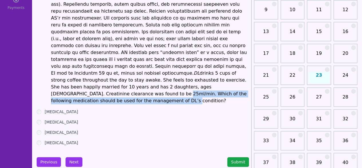
drag, startPoint x: 151, startPoint y: 73, endPoint x: 149, endPoint y: 78, distance: 6.1
click at [149, 78] on p "DL drinks 5 cups of strong coffee throughout the day to stay awake. She feels t…" at bounding box center [150, 28] width 198 height 151
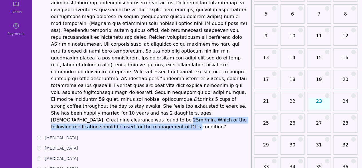
scroll to position [66, 0]
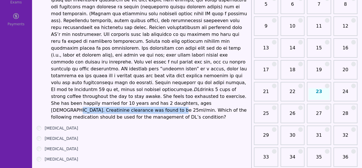
drag, startPoint x: 54, startPoint y: 91, endPoint x: 150, endPoint y: 91, distance: 95.9
click at [150, 91] on p "DL drinks 5 cups of strong coffee throughout the day to stay awake. She feels t…" at bounding box center [150, 44] width 198 height 151
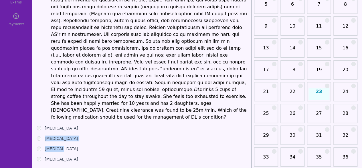
drag, startPoint x: 43, startPoint y: 117, endPoint x: 76, endPoint y: 125, distance: 33.8
click at [84, 125] on ul "Levodopa Gabapentin Morphine Pramipexole" at bounding box center [143, 143] width 213 height 37
click at [74, 145] on div "Morphine" at bounding box center [143, 148] width 213 height 6
drag, startPoint x: 53, startPoint y: 128, endPoint x: 67, endPoint y: 127, distance: 14.3
click at [67, 145] on div "Morphine" at bounding box center [143, 148] width 213 height 6
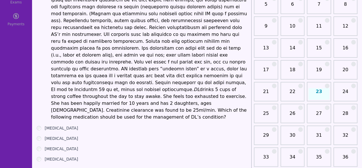
click at [60, 125] on label "Levodopa" at bounding box center [62, 128] width 34 height 6
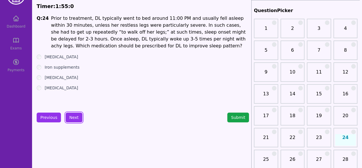
scroll to position [8, 0]
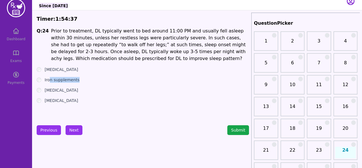
drag, startPoint x: 51, startPoint y: 79, endPoint x: 81, endPoint y: 80, distance: 29.8
click at [81, 80] on div "Iron supplements" at bounding box center [143, 80] width 213 height 6
click at [81, 83] on ul "Duloxetine Iron supplements Pregabalin Diazepam" at bounding box center [143, 84] width 213 height 37
drag, startPoint x: 45, startPoint y: 81, endPoint x: 73, endPoint y: 82, distance: 28.1
click at [73, 82] on label "Iron supplements" at bounding box center [62, 80] width 35 height 6
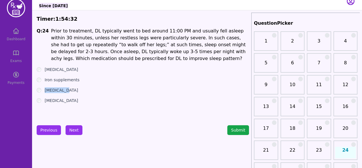
drag, startPoint x: 45, startPoint y: 91, endPoint x: 66, endPoint y: 92, distance: 20.9
click at [66, 92] on div "Pregabalin" at bounding box center [143, 90] width 213 height 6
click at [76, 96] on ul "Duloxetine Iron supplements Pregabalin Diazepam" at bounding box center [143, 84] width 213 height 37
drag, startPoint x: 44, startPoint y: 103, endPoint x: 72, endPoint y: 102, distance: 27.5
click at [72, 102] on div "Q: 24 Prior to treatment, DL typically went to bed around 11:00 PM and usually …" at bounding box center [143, 70] width 213 height 86
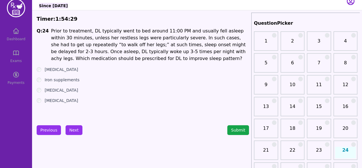
click at [64, 89] on label "Pregabalin" at bounding box center [62, 90] width 34 height 6
click at [63, 71] on label "Duloxetine" at bounding box center [62, 69] width 34 height 6
click at [74, 133] on button "Next" at bounding box center [74, 130] width 17 height 10
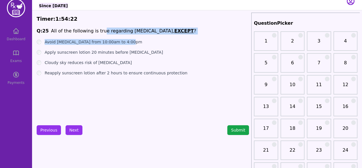
drag, startPoint x: 97, startPoint y: 31, endPoint x: 136, endPoint y: 35, distance: 39.1
click at [136, 35] on div "Q: 25 All of the following is true regarding sunburn, EXCEPT ? Avoid sun exposu…" at bounding box center [143, 70] width 213 height 86
click at [135, 40] on div "Avoid sun exposure from 10:00am to 4:00pm" at bounding box center [143, 42] width 213 height 6
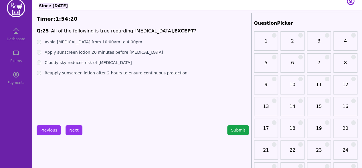
click at [119, 44] on label "Avoid sun exposure from 10:00am to 4:00pm" at bounding box center [94, 42] width 98 height 6
click at [69, 53] on label "Apply sunscreen lotion 20 minutes before sun exposure" at bounding box center [104, 52] width 119 height 6
click at [65, 60] on label "Cloudy sky reduces risk of sunburn" at bounding box center [88, 63] width 87 height 6
click at [70, 128] on button "Next" at bounding box center [74, 130] width 17 height 10
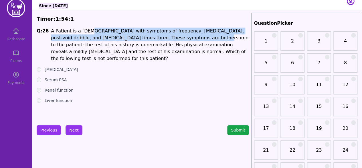
drag, startPoint x: 86, startPoint y: 32, endPoint x: 167, endPoint y: 40, distance: 81.5
click at [167, 40] on p "A Patient is a 65-year-old with symptoms of frequency, straining to void, post-…" at bounding box center [150, 44] width 198 height 34
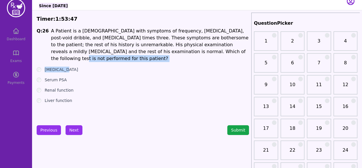
drag, startPoint x: 162, startPoint y: 52, endPoint x: 216, endPoint y: 55, distance: 54.2
click at [216, 55] on div "Q: 26 A Patient is a 65-year-old with symptoms of frequency, straining to void,…" at bounding box center [143, 70] width 213 height 86
click at [212, 66] on div "Urinalysis" at bounding box center [143, 69] width 213 height 6
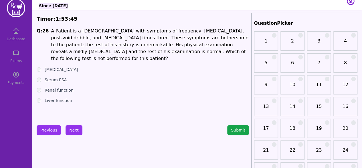
click at [39, 69] on ul "Urinalysis Serum PSA Renal function Liver function" at bounding box center [143, 84] width 213 height 37
click at [69, 129] on button "Next" at bounding box center [74, 130] width 17 height 10
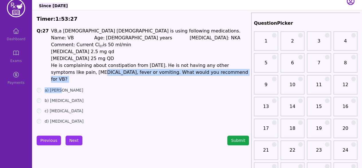
drag, startPoint x: 60, startPoint y: 73, endPoint x: 127, endPoint y: 76, distance: 67.1
click at [127, 76] on div "Q: 27 VB,a 35 years old male is using following medications. Name: VB Age: 35 y…" at bounding box center [143, 75] width 213 height 96
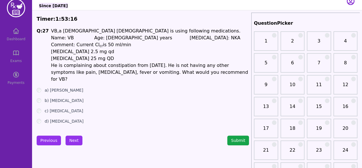
click at [69, 97] on label "b) Docusate sodium" at bounding box center [64, 100] width 39 height 6
click at [79, 118] on label "d) Polyethylene Glycol" at bounding box center [64, 121] width 39 height 6
click at [73, 135] on button "Next" at bounding box center [74, 140] width 17 height 10
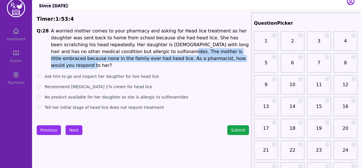
drag, startPoint x: 100, startPoint y: 52, endPoint x: 161, endPoint y: 58, distance: 61.6
click at [161, 58] on p "A worried mother comes to your pharmacy and asking for Head lice treatment as h…" at bounding box center [150, 47] width 198 height 41
click at [161, 59] on p "A worried mother comes to your pharmacy and asking for Head lice treatment as h…" at bounding box center [150, 47] width 198 height 41
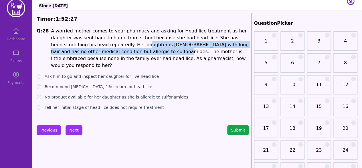
drag, startPoint x: 86, startPoint y: 44, endPoint x: 97, endPoint y: 53, distance: 14.3
click at [97, 53] on p "A worried mother comes to your pharmacy and asking for Head lice treatment as h…" at bounding box center [150, 47] width 198 height 41
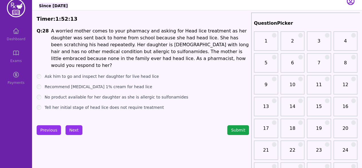
click at [93, 84] on label "Recommend Permethrin 1% cream for head lice" at bounding box center [99, 87] width 108 height 6
click at [126, 73] on label "Ask him to go and inspect her daughter for live head lice" at bounding box center [102, 76] width 114 height 6
click at [70, 130] on button "Next" at bounding box center [74, 130] width 17 height 10
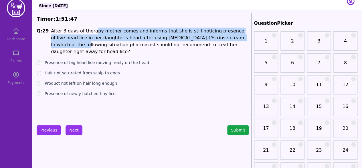
drag, startPoint x: 91, startPoint y: 32, endPoint x: 225, endPoint y: 34, distance: 134.1
click at [225, 34] on p "After 3 days of therapy mother comes and informs that she is still noticing pre…" at bounding box center [150, 40] width 198 height 27
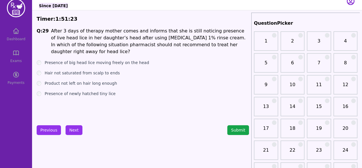
click at [59, 91] on label "Presence of newly hatched tiny lice" at bounding box center [80, 94] width 71 height 6
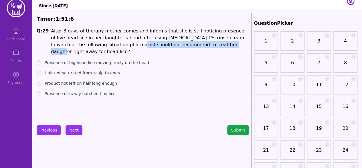
drag, startPoint x: 89, startPoint y: 46, endPoint x: 185, endPoint y: 44, distance: 96.0
click at [185, 44] on p "After 3 days of therapy mother comes and informs that she is still noticing pre…" at bounding box center [150, 40] width 198 height 27
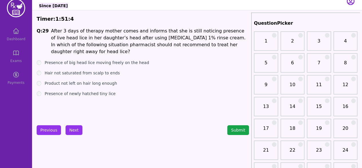
click at [116, 60] on label "Presence of big head lice moving freely on the head" at bounding box center [97, 63] width 105 height 6
click at [101, 70] on label "Hair not saturated from scalp to ends" at bounding box center [82, 73] width 75 height 6
click at [82, 91] on label "Presence of newly hatched tiny lice" at bounding box center [80, 94] width 71 height 6
click at [80, 80] on label "Product not left on hair long enough" at bounding box center [81, 83] width 72 height 6
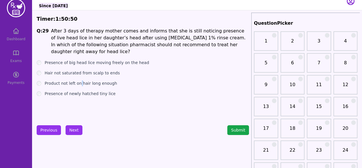
click at [80, 80] on label "Product not left on hair long enough" at bounding box center [81, 83] width 72 height 6
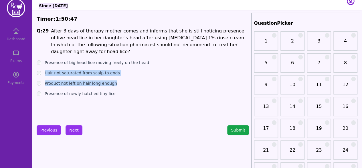
drag, startPoint x: 80, startPoint y: 77, endPoint x: 77, endPoint y: 66, distance: 11.0
click at [77, 66] on ul "Presence of big head lice moving freely on the head Hair not saturated from sca…" at bounding box center [143, 78] width 213 height 37
click at [68, 127] on button "Next" at bounding box center [74, 130] width 17 height 10
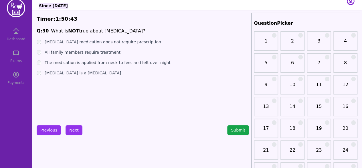
click at [82, 65] on ul "Scabies medication does not require prescription All family members require tre…" at bounding box center [143, 57] width 213 height 37
drag, startPoint x: 81, startPoint y: 41, endPoint x: 133, endPoint y: 43, distance: 52.1
click at [133, 43] on label "Scabies medication does not require prescription" at bounding box center [103, 42] width 117 height 6
drag, startPoint x: 69, startPoint y: 53, endPoint x: 115, endPoint y: 51, distance: 45.3
click at [115, 51] on div "All family members require treatment" at bounding box center [143, 52] width 213 height 6
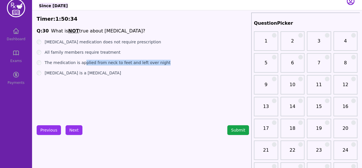
drag, startPoint x: 82, startPoint y: 62, endPoint x: 164, endPoint y: 62, distance: 81.9
click at [164, 62] on div "The medication is applied from neck to feet and left over night" at bounding box center [143, 63] width 213 height 6
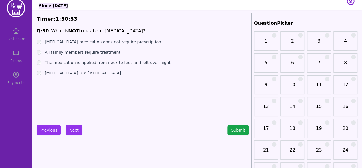
click at [133, 78] on div "Q: 30 What is NOT true about Scabies? Scabies medication does not require presc…" at bounding box center [143, 70] width 213 height 86
click at [42, 74] on div "Scabies is a viral infection" at bounding box center [143, 73] width 213 height 6
click at [67, 127] on button "Next" at bounding box center [74, 130] width 17 height 10
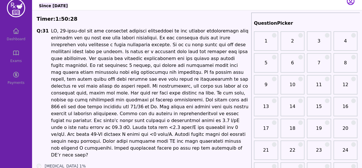
click at [93, 95] on p at bounding box center [150, 92] width 198 height 131
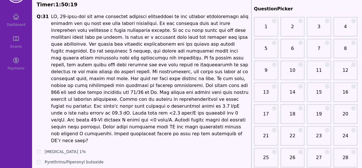
scroll to position [25, 0]
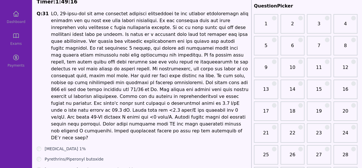
click at [56, 131] on div "Q: 31 Permethrin 1% Pyrethrins/Piperonyl butoxide Isopropyl myristate 50%/Cyclo…" at bounding box center [143, 96] width 213 height 172
click at [55, 145] on label "Permethrin 1%" at bounding box center [65, 148] width 41 height 6
click at [53, 145] on label "Permethrin 1%" at bounding box center [65, 148] width 41 height 6
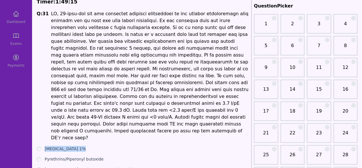
click at [53, 145] on label "Permethrin 1%" at bounding box center [65, 148] width 41 height 6
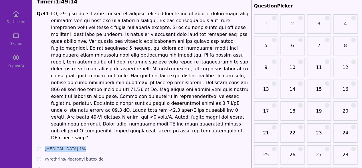
click at [53, 145] on label "Permethrin 1%" at bounding box center [65, 148] width 41 height 6
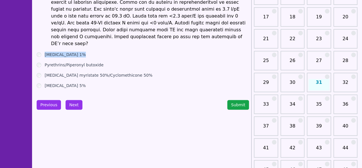
scroll to position [118, 0]
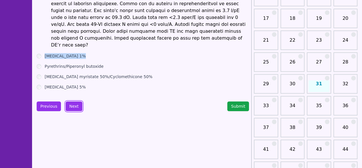
click at [70, 101] on button "Next" at bounding box center [74, 106] width 17 height 10
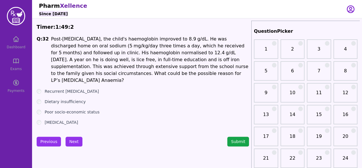
click at [117, 99] on ul "Recurrent head lice infestation Dietary insufficiency Poor socio-economic statu…" at bounding box center [143, 106] width 213 height 37
drag, startPoint x: 60, startPoint y: 83, endPoint x: 84, endPoint y: 83, distance: 23.5
click at [84, 88] on label "Recurrent head lice infestation" at bounding box center [72, 91] width 54 height 6
click at [70, 99] on label "Dietary insufficiency" at bounding box center [65, 102] width 41 height 6
click at [74, 136] on button "Next" at bounding box center [74, 141] width 17 height 10
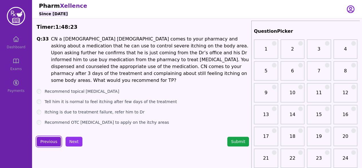
click at [45, 137] on button "Previous" at bounding box center [49, 141] width 24 height 10
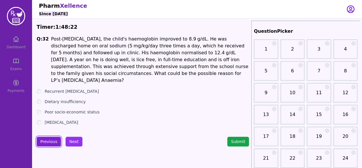
click at [45, 137] on button "Previous" at bounding box center [49, 141] width 24 height 10
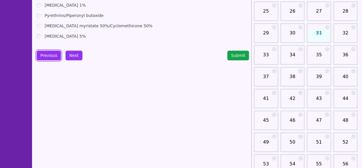
scroll to position [172, 0]
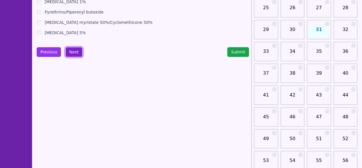
click at [70, 47] on button "Next" at bounding box center [74, 52] width 17 height 10
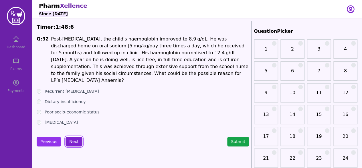
click at [73, 136] on button "Next" at bounding box center [74, 141] width 17 height 10
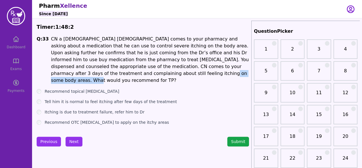
drag, startPoint x: 78, startPoint y: 71, endPoint x: 132, endPoint y: 73, distance: 54.2
click at [132, 73] on p "CN a 35 years old male comes to your pharmacy and asking about a medication tha…" at bounding box center [150, 60] width 198 height 48
click at [138, 81] on div "Q: 33 CN a 35 years old male comes to your pharmacy and asking about a medicati…" at bounding box center [143, 80] width 213 height 89
drag, startPoint x: 134, startPoint y: 71, endPoint x: 111, endPoint y: 70, distance: 22.9
click at [111, 70] on p "CN a 35 years old male comes to your pharmacy and asking about a medication tha…" at bounding box center [150, 60] width 198 height 48
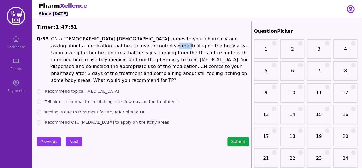
drag, startPoint x: 107, startPoint y: 48, endPoint x: 126, endPoint y: 49, distance: 18.4
click at [123, 48] on p "CN a 35 years old male comes to your pharmacy and asking about a medication tha…" at bounding box center [150, 60] width 198 height 48
click at [89, 88] on label "Recommend topical diphenhydramine" at bounding box center [82, 91] width 75 height 6
click at [78, 99] on label "Tell him it is normal to feel itching after few days of the treatment" at bounding box center [111, 102] width 132 height 6
click at [71, 109] on label "Itching is due to treatment failure, refer him to Dr" at bounding box center [95, 112] width 100 height 6
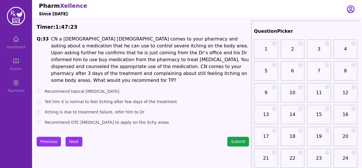
click at [96, 119] on label "Recommend OTC anesthetics to apply on the itchy areas" at bounding box center [107, 122] width 124 height 6
click at [79, 99] on label "Tell him it is normal to feel itching after few days of the treatment" at bounding box center [111, 102] width 132 height 6
click at [74, 140] on button "Next" at bounding box center [74, 141] width 17 height 10
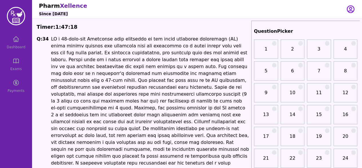
click at [87, 62] on p "Enterobius vermicularis . Based on this result, which medication should be pres…" at bounding box center [150, 111] width 198 height 151
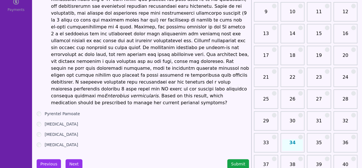
scroll to position [80, 0]
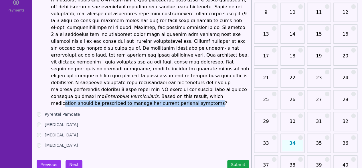
drag, startPoint x: 95, startPoint y: 79, endPoint x: 235, endPoint y: 84, distance: 140.1
click at [236, 84] on p "Enterobius vermicularis . Based on this result, which medication should be pres…" at bounding box center [150, 30] width 198 height 151
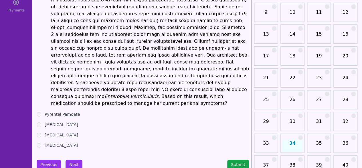
click at [211, 111] on ul "Pyrentel Pamoate Metronidazole Clotrimazole Vancomycin" at bounding box center [143, 129] width 213 height 37
click at [69, 111] on label "Pyrentel Pamoate" at bounding box center [62, 114] width 35 height 6
click at [72, 159] on button "Next" at bounding box center [74, 164] width 17 height 10
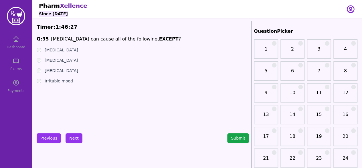
drag, startPoint x: 61, startPoint y: 50, endPoint x: 81, endPoint y: 51, distance: 20.6
click at [81, 51] on div "Breast tenderness" at bounding box center [143, 50] width 213 height 6
drag, startPoint x: 64, startPoint y: 60, endPoint x: 86, endPoint y: 59, distance: 22.4
click at [86, 59] on div "Atrophic Vaginitis" at bounding box center [143, 60] width 213 height 6
drag, startPoint x: 60, startPoint y: 70, endPoint x: 69, endPoint y: 70, distance: 9.5
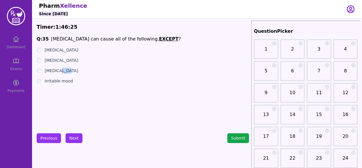
click at [69, 70] on div "Hot flushes" at bounding box center [143, 71] width 213 height 6
drag, startPoint x: 53, startPoint y: 78, endPoint x: 76, endPoint y: 80, distance: 23.7
click at [76, 80] on ul "Breast tenderness Atrophic Vaginitis Hot flushes Irritable mood" at bounding box center [143, 65] width 213 height 37
click at [66, 52] on ul "Breast tenderness Atrophic Vaginitis Hot flushes Irritable mood" at bounding box center [143, 65] width 213 height 37
click at [66, 51] on label "Breast tenderness" at bounding box center [62, 50] width 34 height 6
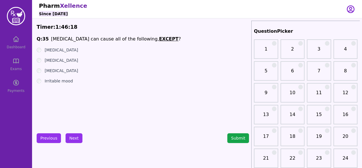
click at [57, 70] on label "Hot flushes" at bounding box center [62, 71] width 34 height 6
click at [68, 80] on label "Irritable mood" at bounding box center [59, 81] width 28 height 6
click at [66, 48] on label "Breast tenderness" at bounding box center [62, 50] width 34 height 6
click at [75, 139] on button "Next" at bounding box center [74, 138] width 17 height 10
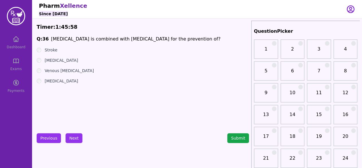
click at [73, 83] on label "Endometrial cancer" at bounding box center [62, 81] width 34 height 6
click at [72, 138] on button "Next" at bounding box center [74, 138] width 17 height 10
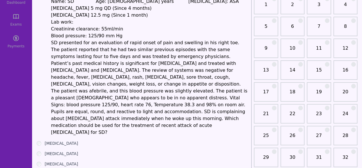
scroll to position [46, 0]
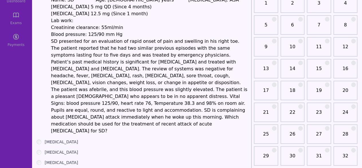
click at [85, 59] on p "SD presented for an evaluation of rapid onset of pain and swelling in his right…" at bounding box center [150, 86] width 198 height 96
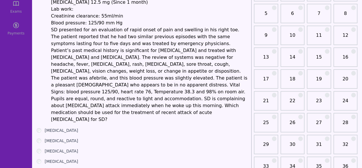
click at [52, 158] on label "Prednisone" at bounding box center [62, 161] width 34 height 6
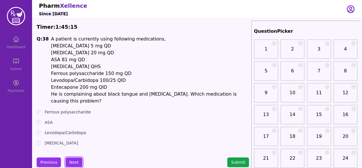
scroll to position [11, 0]
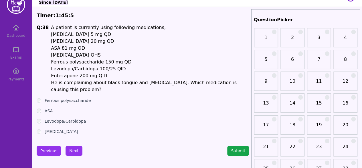
click at [42, 128] on div "Bismuth subsalicylate" at bounding box center [143, 131] width 213 height 6
click at [79, 145] on button "Next" at bounding box center [74, 150] width 17 height 10
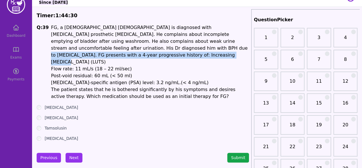
drag, startPoint x: 85, startPoint y: 48, endPoint x: 222, endPoint y: 58, distance: 137.3
click at [223, 57] on p "FG, a 67 years old male is diagnosed with benign prosthetic Hyperplasia. He com…" at bounding box center [150, 44] width 198 height 41
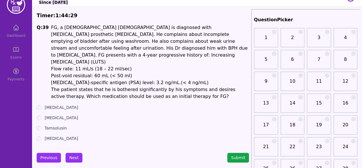
click at [206, 72] on p "Post-void residual: 60 mL (< 50 ml)" at bounding box center [150, 75] width 198 height 7
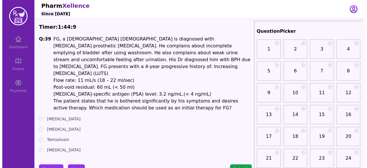
scroll to position [11, 0]
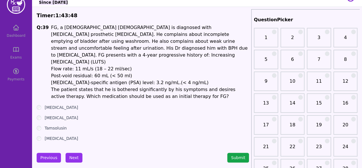
click at [55, 125] on label "Tamsolusin" at bounding box center [56, 128] width 22 height 6
click at [71, 152] on button "Next" at bounding box center [74, 157] width 17 height 10
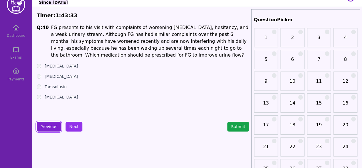
click at [48, 126] on button "Previous" at bounding box center [49, 126] width 24 height 10
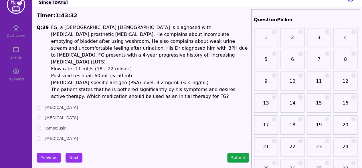
click at [55, 104] on label "Finasteride" at bounding box center [62, 107] width 34 height 6
click at [67, 152] on button "Next" at bounding box center [74, 157] width 17 height 10
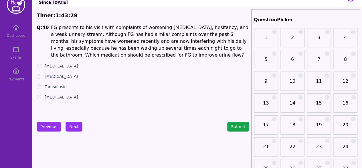
click at [47, 90] on ul "Finasteride Tadalafil Tamsolusin Saw palmetto" at bounding box center [143, 81] width 213 height 37
click at [41, 86] on div "Tamsolusin" at bounding box center [143, 87] width 213 height 6
click at [74, 125] on button "Next" at bounding box center [74, 126] width 17 height 10
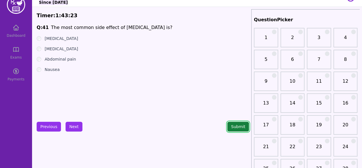
click at [237, 127] on button "Submit" at bounding box center [238, 126] width 22 height 10
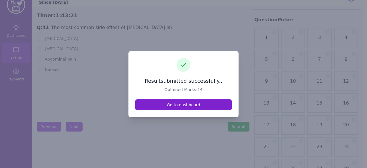
click at [209, 108] on link "Go to dashboard" at bounding box center [183, 104] width 96 height 11
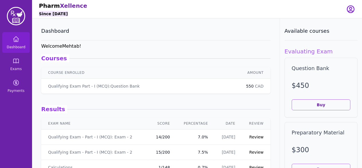
click at [249, 137] on link "Review" at bounding box center [256, 136] width 14 height 5
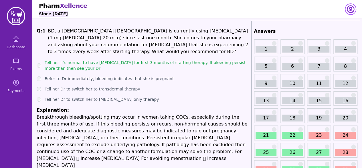
click at [351, 13] on icon "button" at bounding box center [350, 9] width 9 height 9
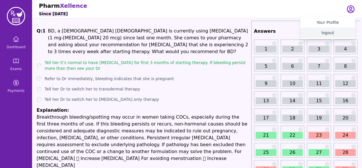
click at [332, 36] on button "logout" at bounding box center [327, 32] width 55 height 10
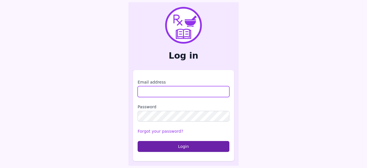
type input "**********"
